Goal: Register for event/course

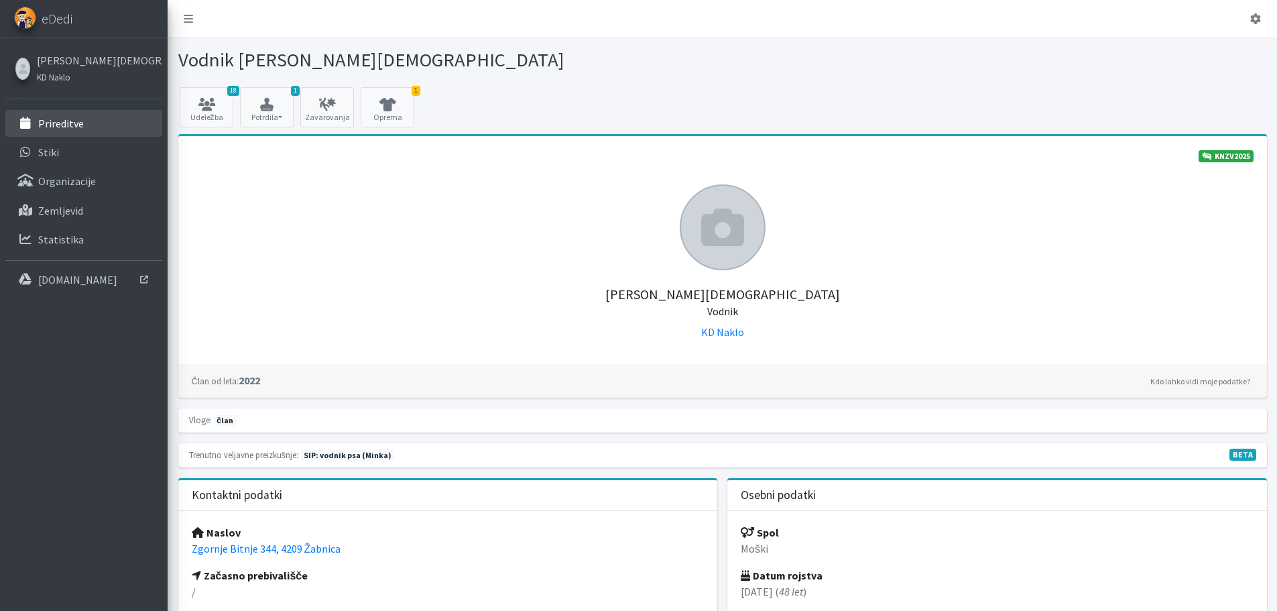
click at [56, 125] on p "Prireditve" at bounding box center [61, 123] width 46 height 13
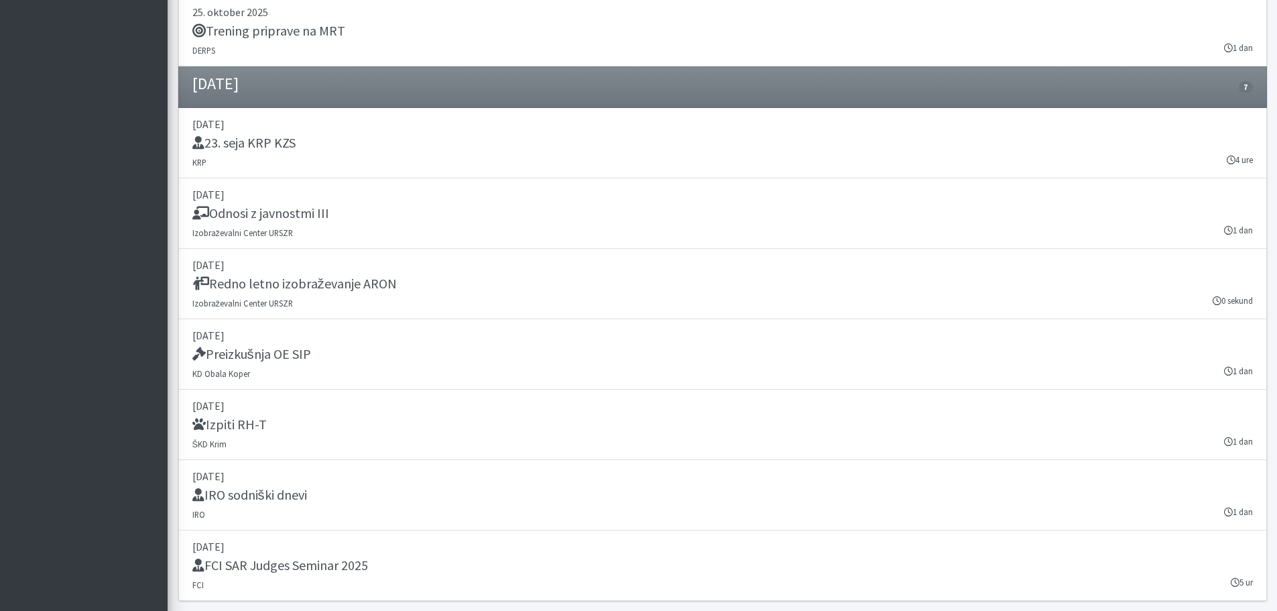
scroll to position [4059, 0]
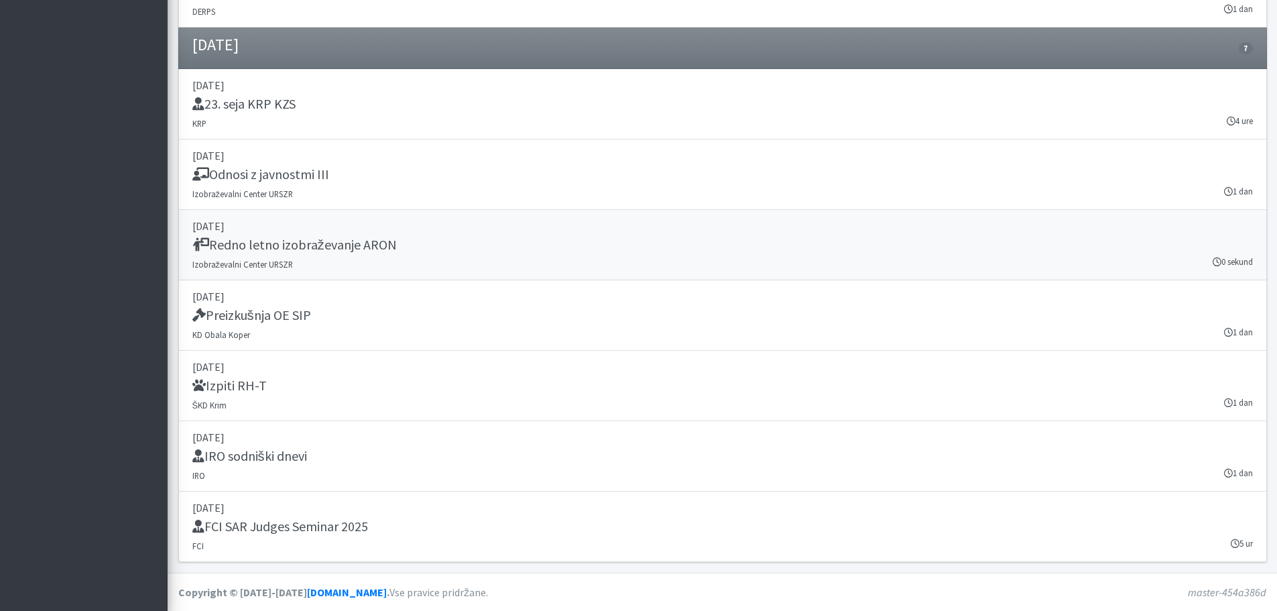
click at [371, 247] on h5 "Redno letno izobraževanje ARON" at bounding box center [294, 245] width 205 height 16
